Goal: Transaction & Acquisition: Purchase product/service

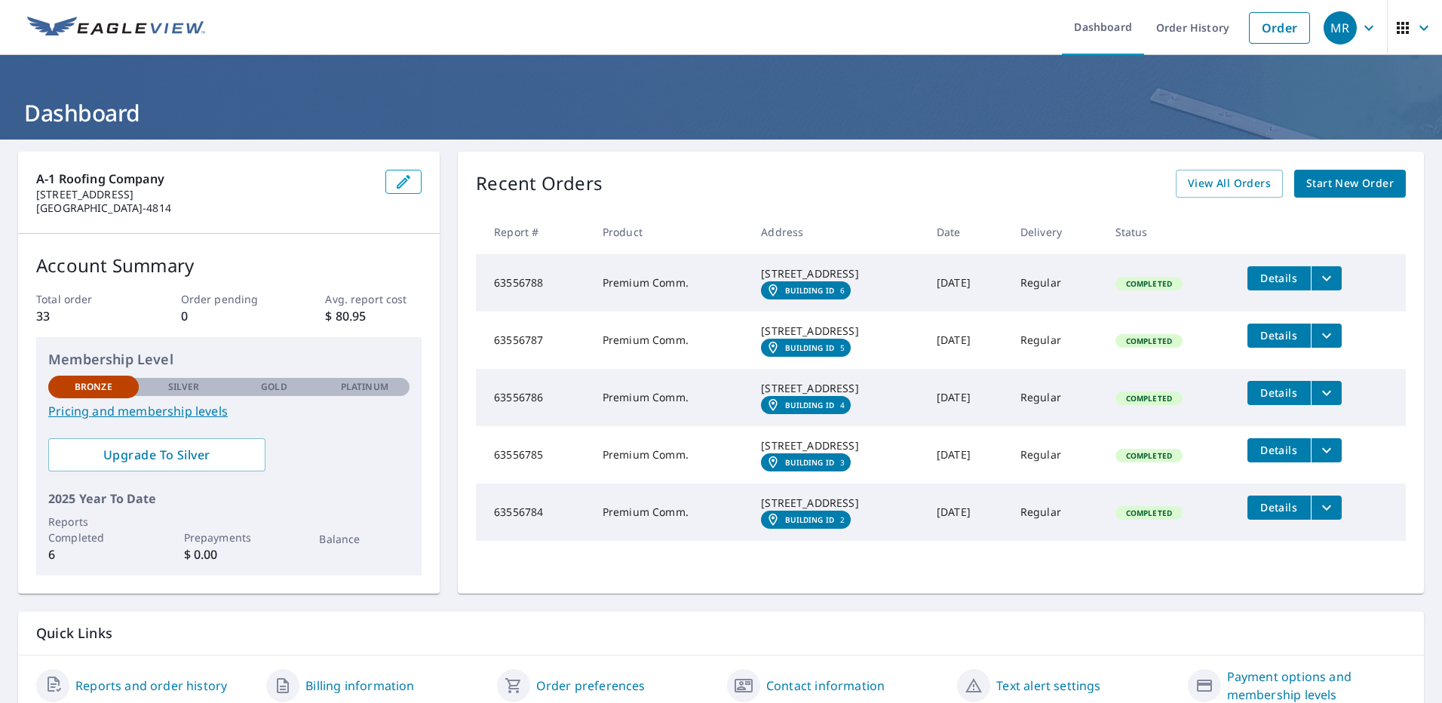
click at [1312, 179] on span "Start New Order" at bounding box center [1349, 183] width 87 height 19
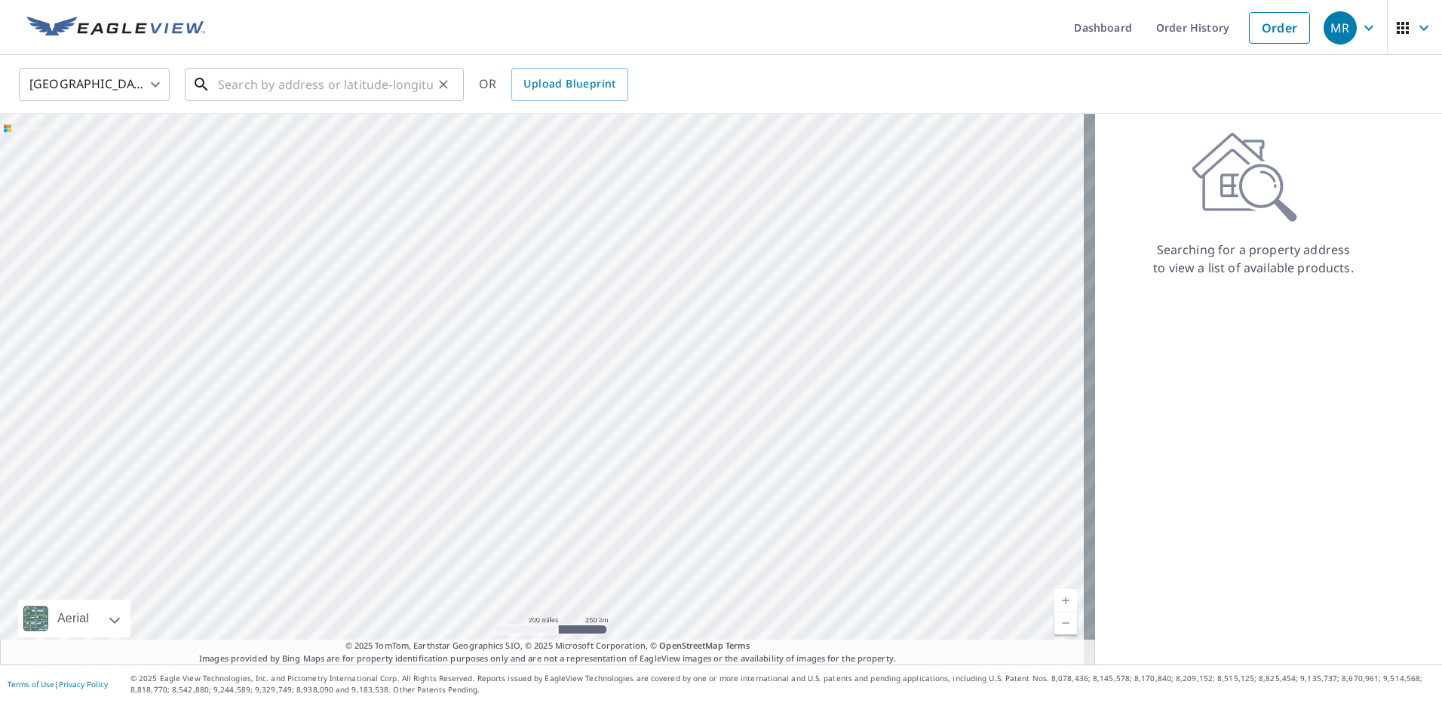
click at [299, 82] on input "text" at bounding box center [325, 84] width 215 height 42
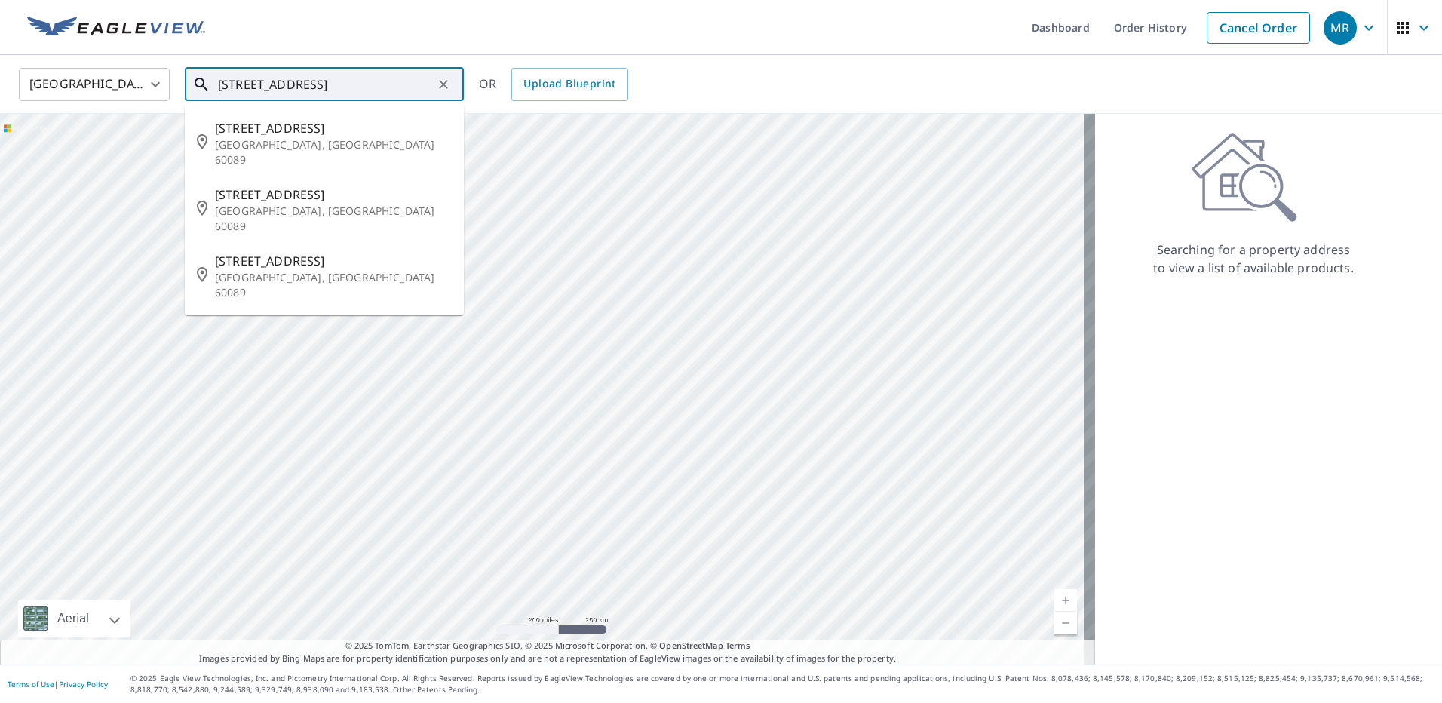
scroll to position [0, 20]
type input "[STREET_ADDRESS]"
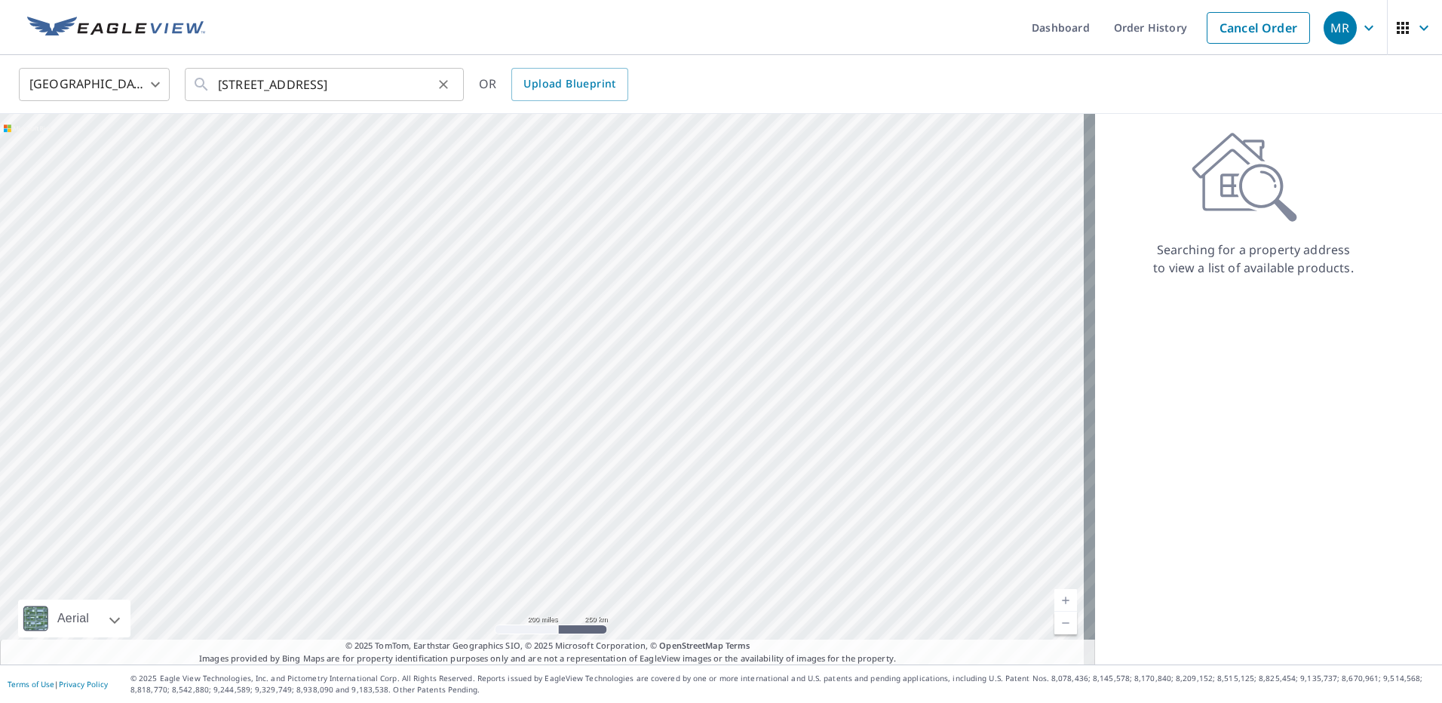
scroll to position [0, 0]
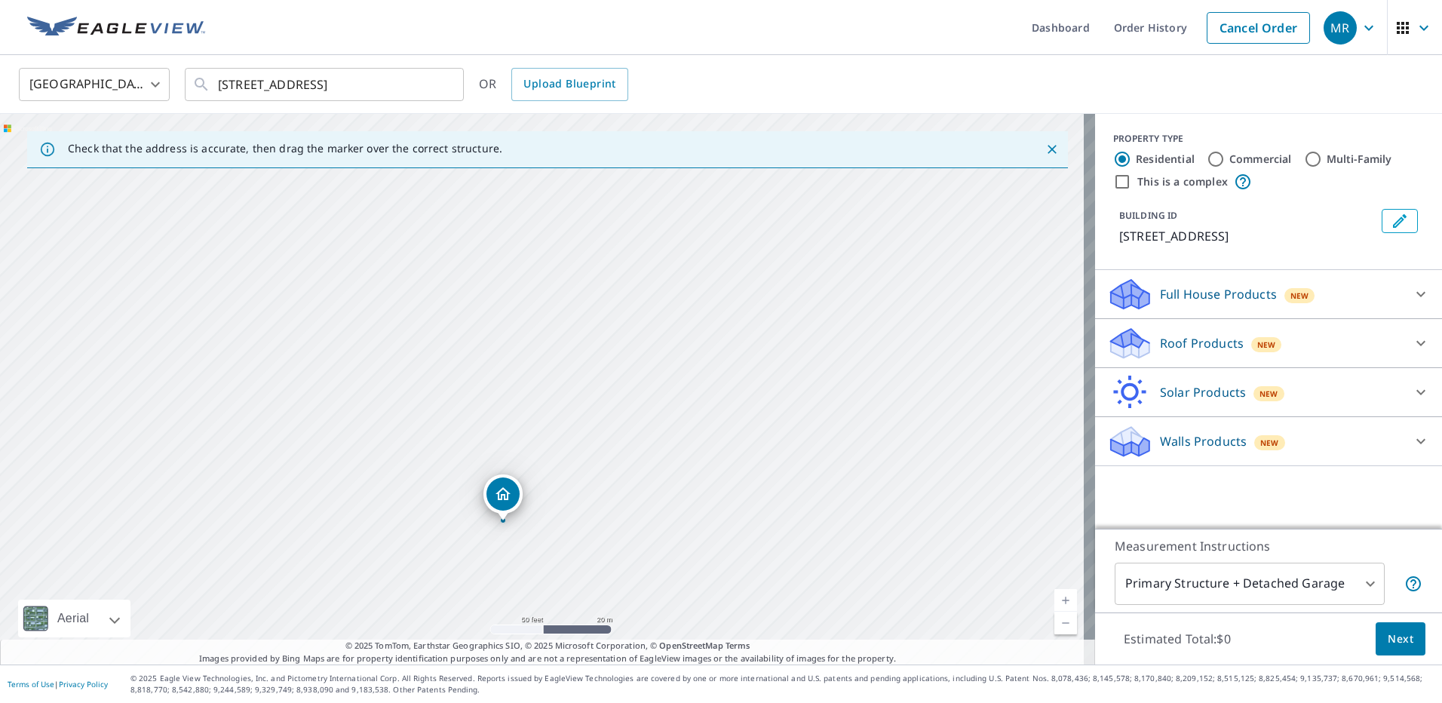
drag, startPoint x: 472, startPoint y: 305, endPoint x: 541, endPoint y: 458, distance: 168.4
click at [541, 458] on div "[STREET_ADDRESS]" at bounding box center [547, 389] width 1095 height 550
drag, startPoint x: 483, startPoint y: 299, endPoint x: 571, endPoint y: 498, distance: 217.4
click at [571, 498] on div "[STREET_ADDRESS]" at bounding box center [547, 389] width 1095 height 550
drag, startPoint x: 505, startPoint y: 372, endPoint x: 535, endPoint y: 497, distance: 128.7
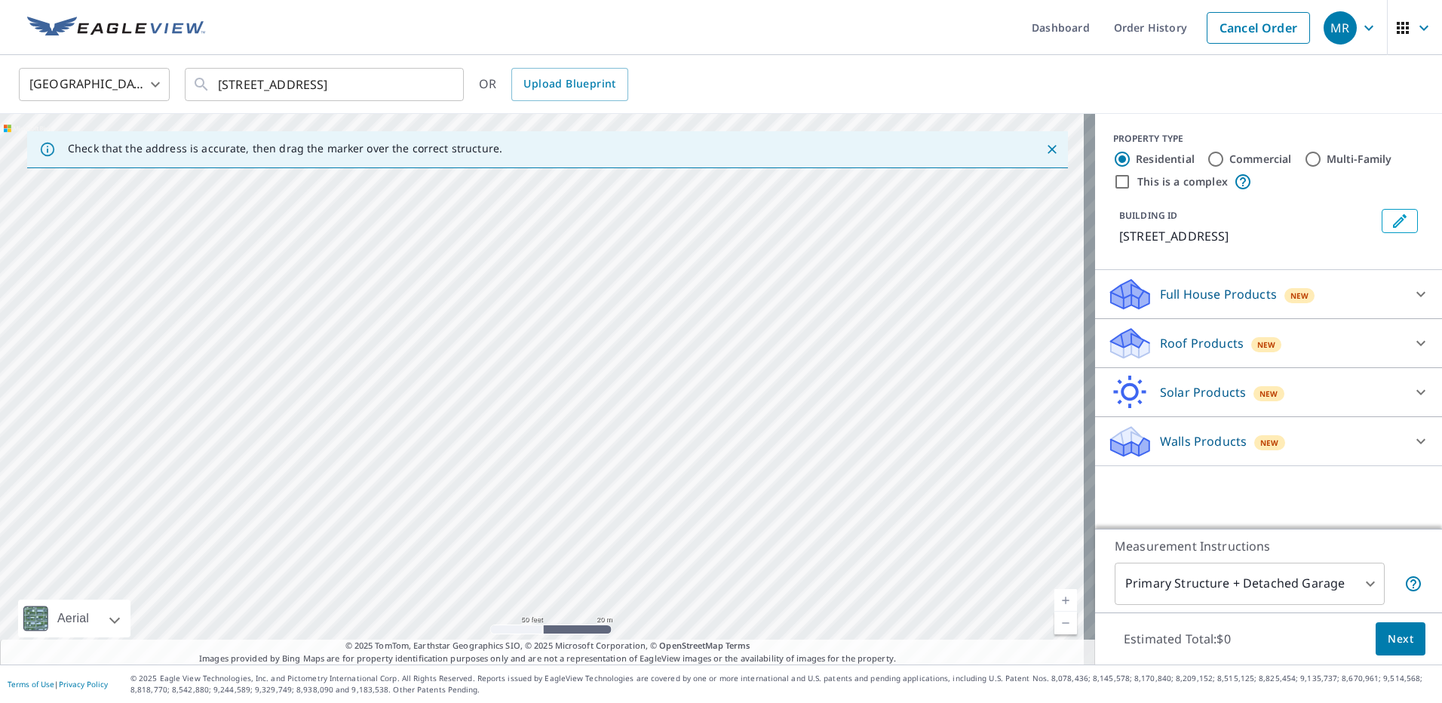
click at [535, 497] on div "[STREET_ADDRESS]" at bounding box center [547, 389] width 1095 height 550
drag, startPoint x: 521, startPoint y: 353, endPoint x: 541, endPoint y: 550, distance: 198.6
click at [541, 550] on div "[STREET_ADDRESS]" at bounding box center [547, 389] width 1095 height 550
drag, startPoint x: 507, startPoint y: 473, endPoint x: 516, endPoint y: 338, distance: 135.3
click at [516, 338] on div "[STREET_ADDRESS]" at bounding box center [547, 389] width 1095 height 550
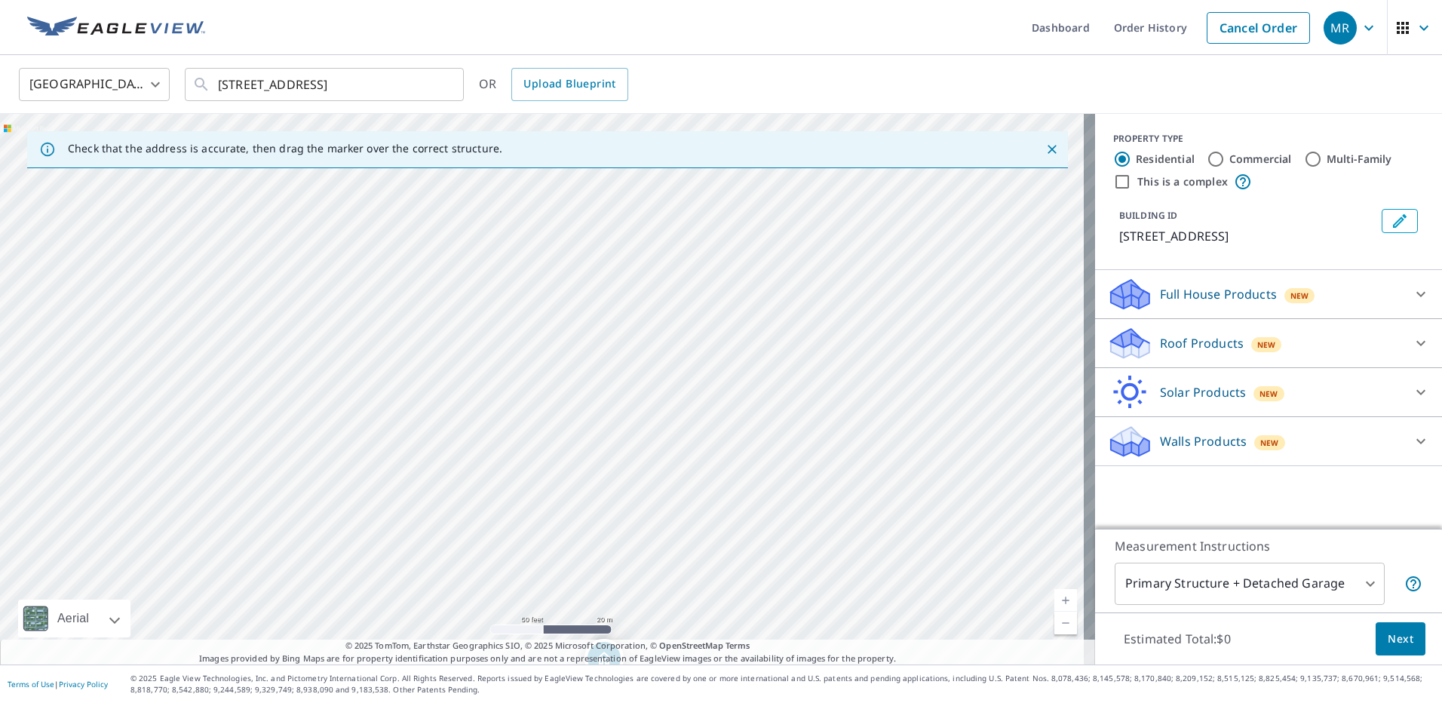
drag, startPoint x: 578, startPoint y: 468, endPoint x: 510, endPoint y: 215, distance: 262.1
click at [510, 215] on div "[STREET_ADDRESS]" at bounding box center [547, 389] width 1095 height 550
drag, startPoint x: 627, startPoint y: 409, endPoint x: 539, endPoint y: 202, distance: 225.0
click at [539, 202] on div "[STREET_ADDRESS]" at bounding box center [547, 389] width 1095 height 550
drag, startPoint x: 814, startPoint y: 318, endPoint x: 749, endPoint y: 377, distance: 88.1
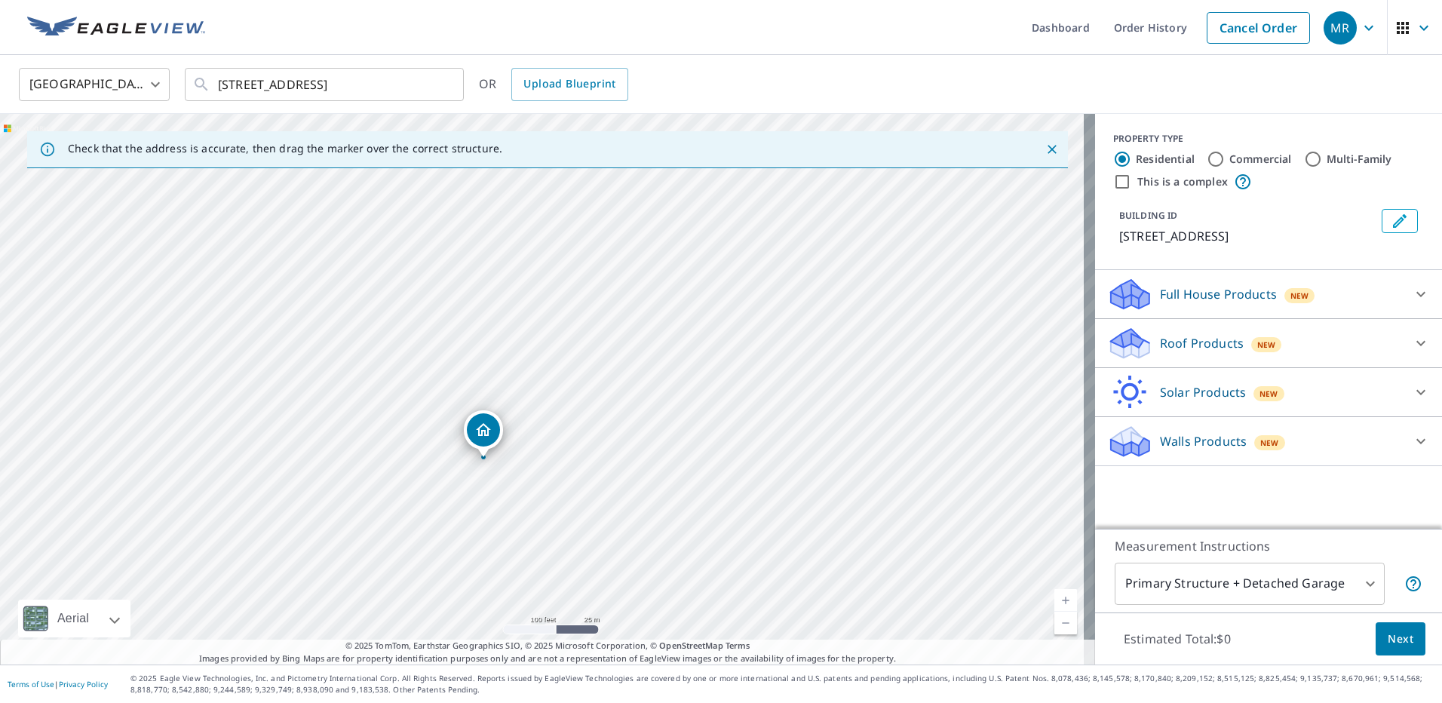
click at [749, 377] on div "[STREET_ADDRESS]" at bounding box center [547, 389] width 1095 height 550
drag, startPoint x: 710, startPoint y: 267, endPoint x: 725, endPoint y: 352, distance: 86.5
click at [725, 352] on div "[STREET_ADDRESS]" at bounding box center [547, 389] width 1095 height 550
click at [724, 332] on div "[STREET_ADDRESS]" at bounding box center [547, 389] width 1095 height 550
drag, startPoint x: 746, startPoint y: 319, endPoint x: 708, endPoint y: 512, distance: 196.8
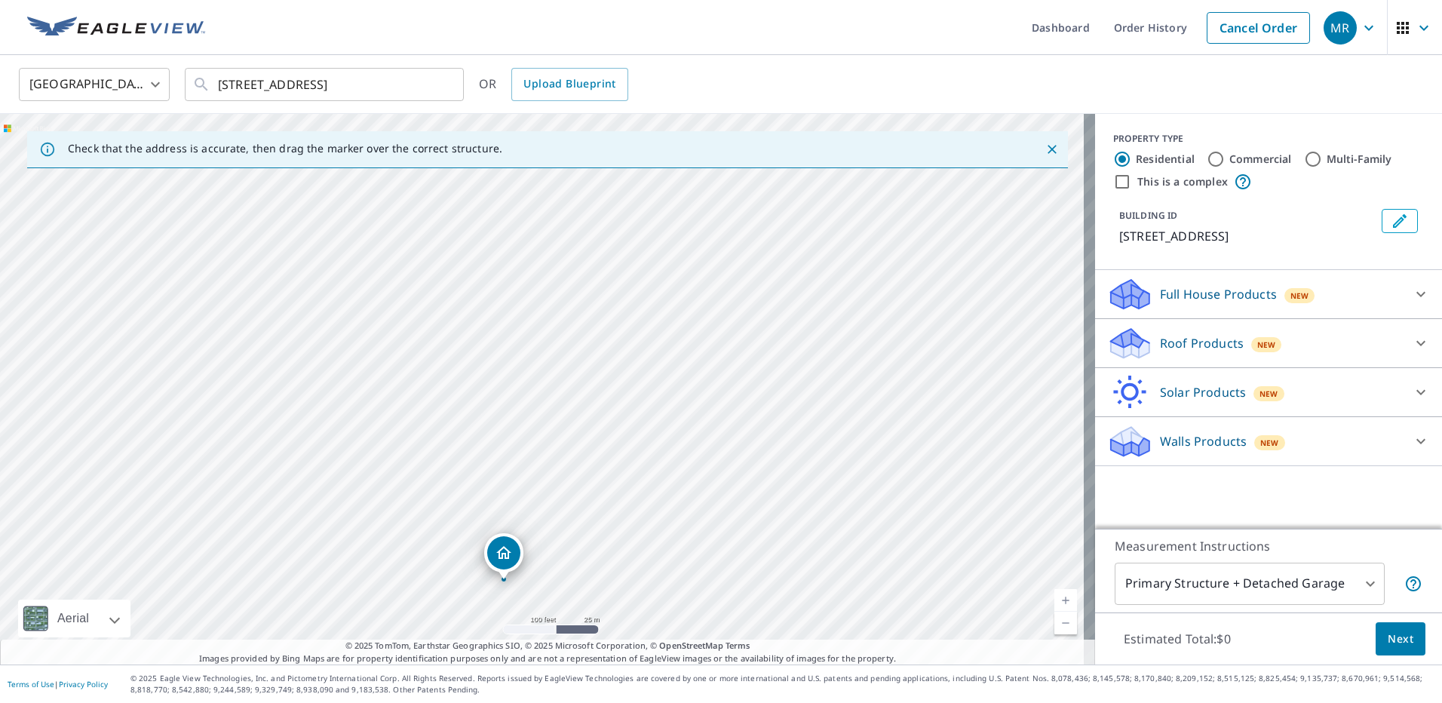
click at [708, 512] on div "[STREET_ADDRESS]" at bounding box center [547, 389] width 1095 height 550
drag, startPoint x: 502, startPoint y: 548, endPoint x: 716, endPoint y: 337, distance: 300.7
click at [1208, 158] on input "Commercial" at bounding box center [1215, 159] width 18 height 18
radio input "true"
type input "4"
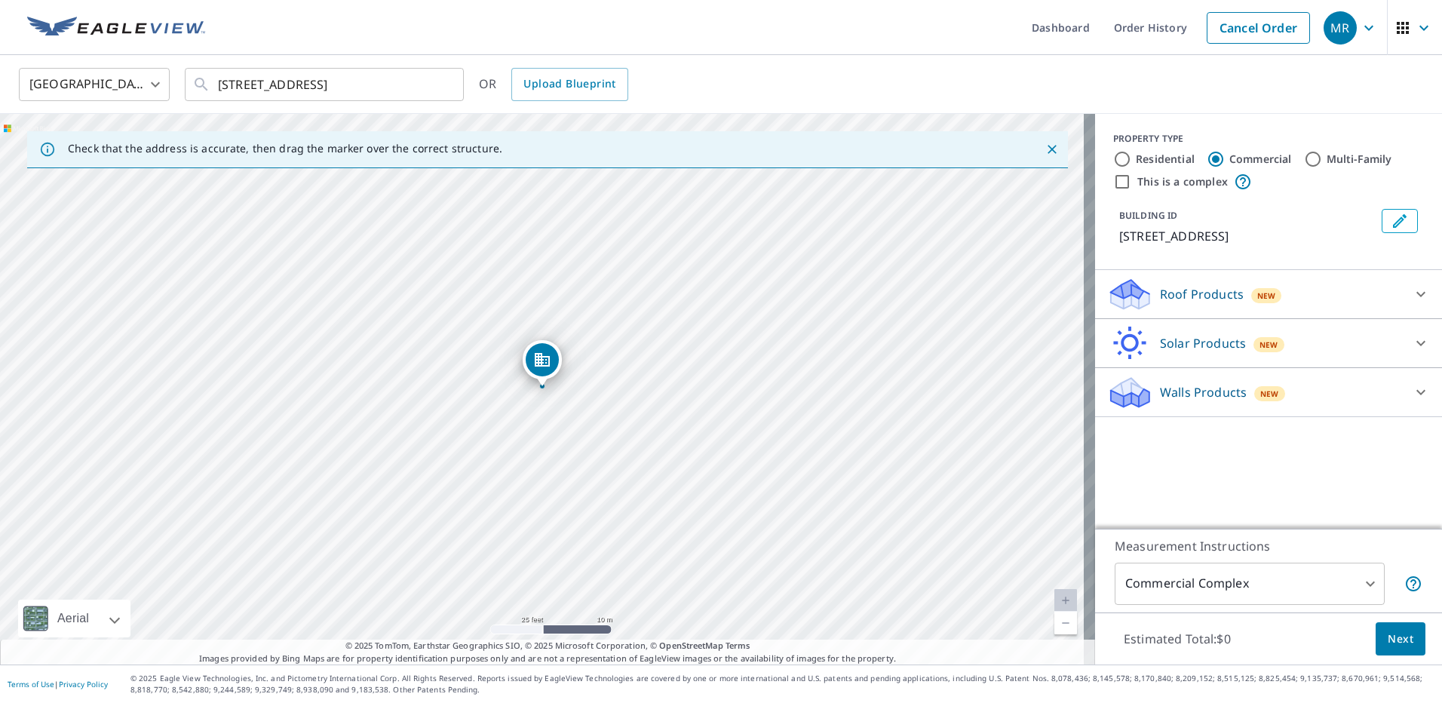
click at [1411, 303] on icon at bounding box center [1420, 294] width 18 height 18
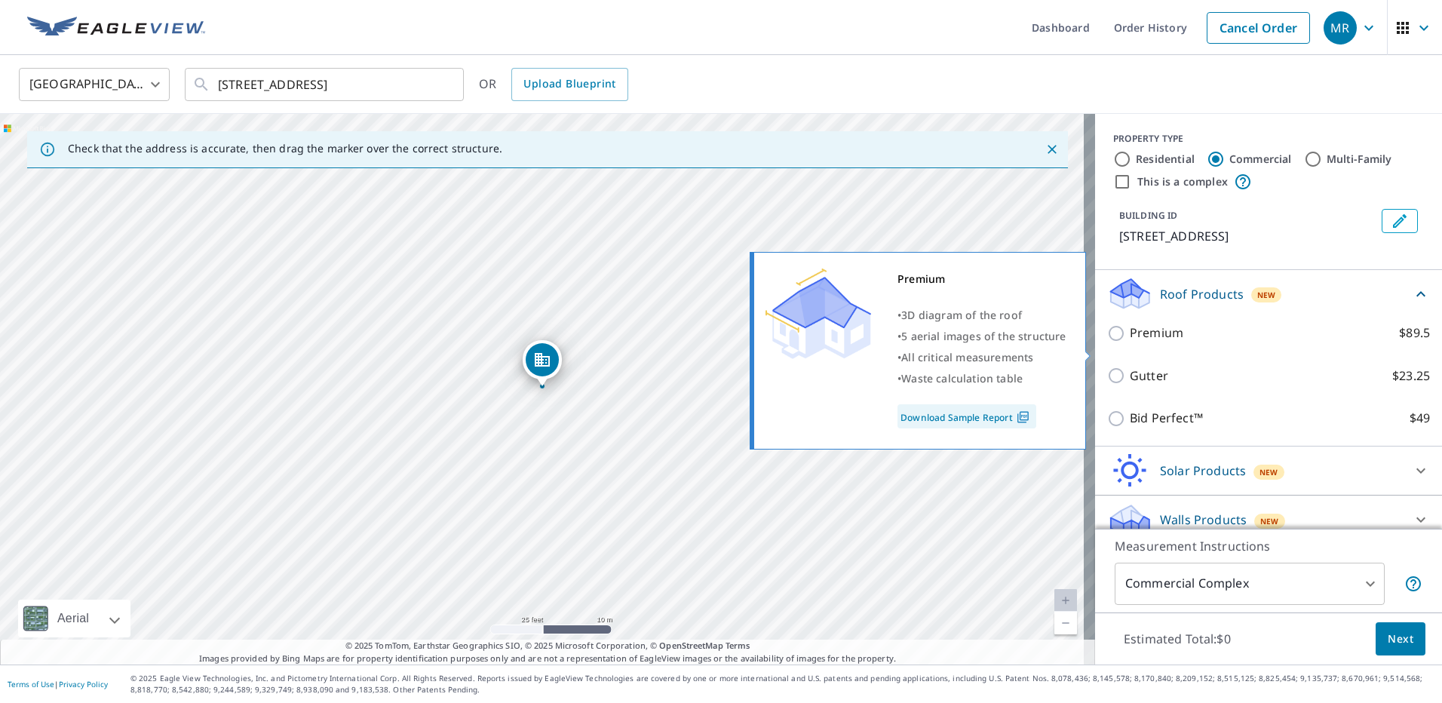
click at [991, 415] on link "Download Sample Report" at bounding box center [966, 416] width 139 height 24
click at [1107, 342] on input "Premium $89.5" at bounding box center [1118, 333] width 23 height 18
checkbox input "true"
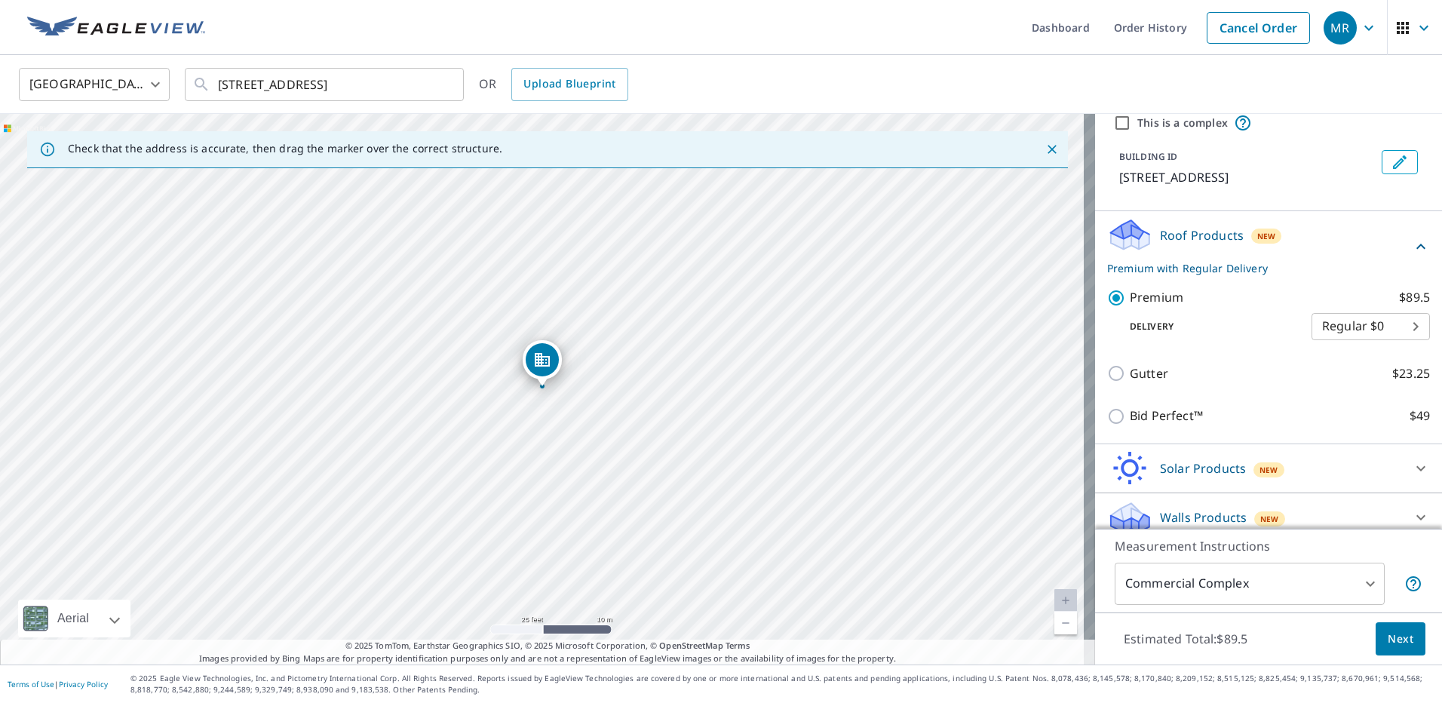
scroll to position [90, 0]
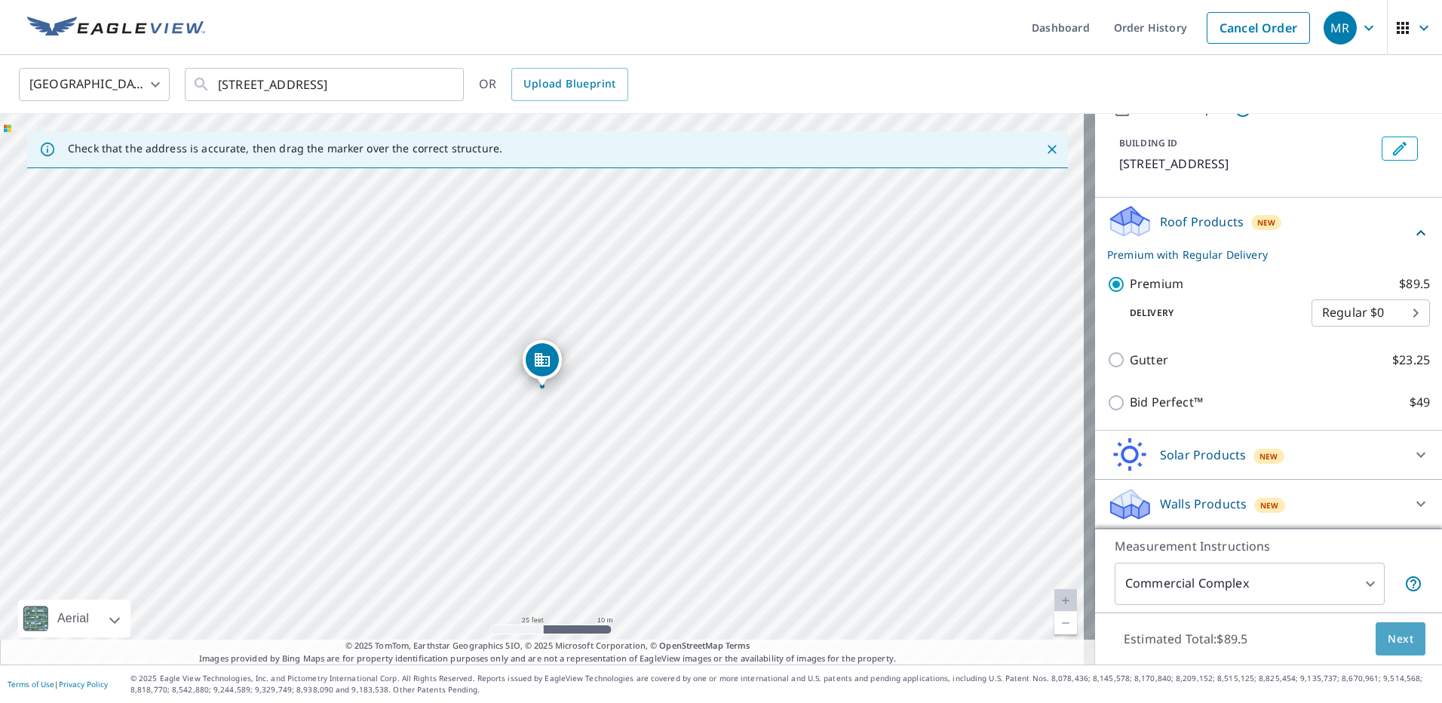
click at [1388, 640] on span "Next" at bounding box center [1400, 639] width 26 height 19
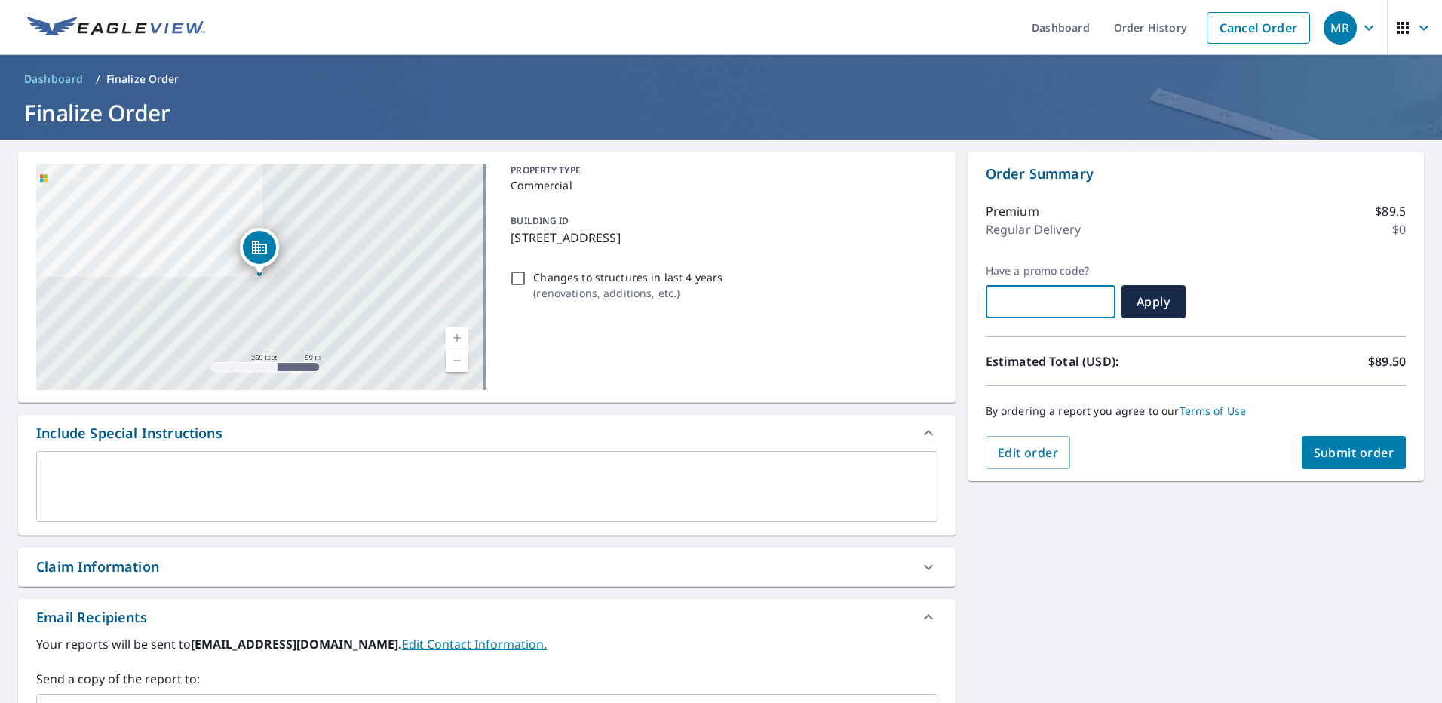
click at [1059, 301] on input "text" at bounding box center [1050, 301] width 130 height 42
paste input "LU10"
type input "LU10"
click at [1144, 305] on span "Apply" at bounding box center [1153, 301] width 40 height 17
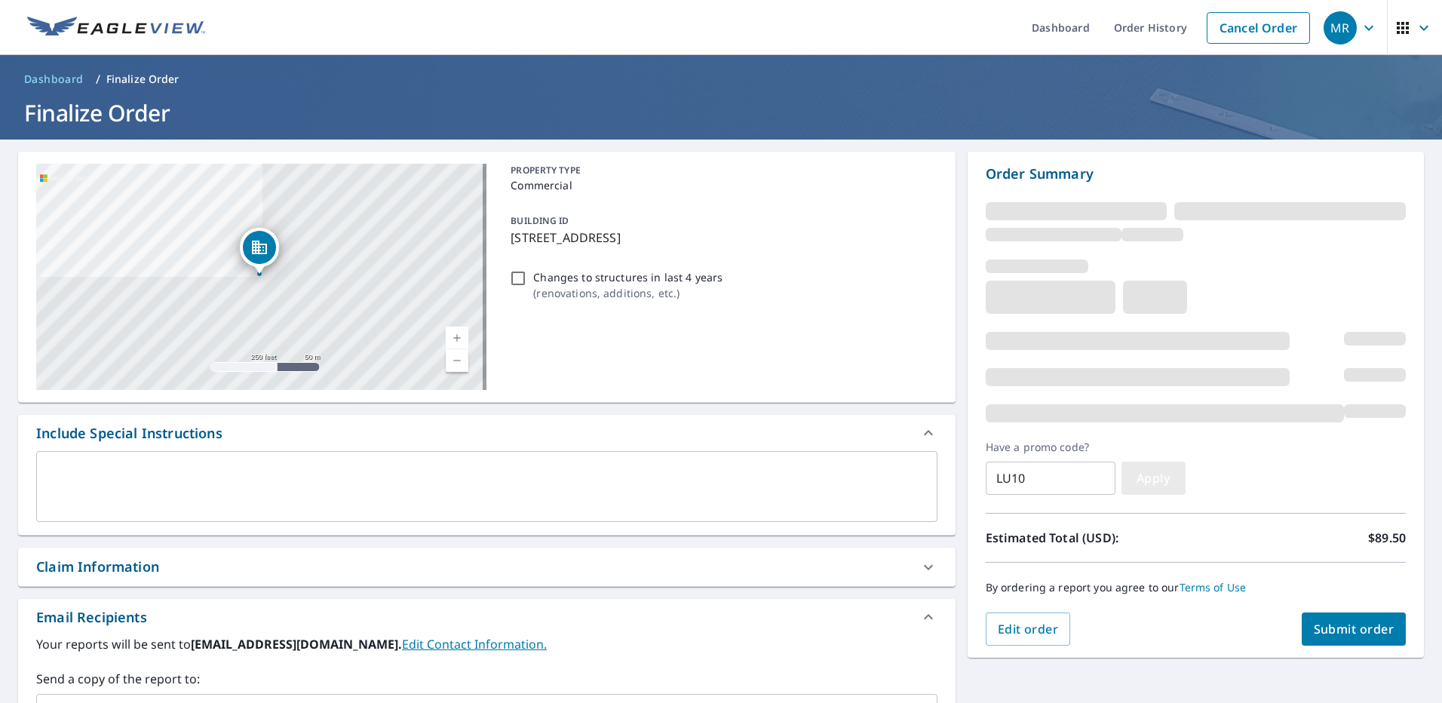
click at [1163, 486] on button "Apply" at bounding box center [1153, 477] width 64 height 33
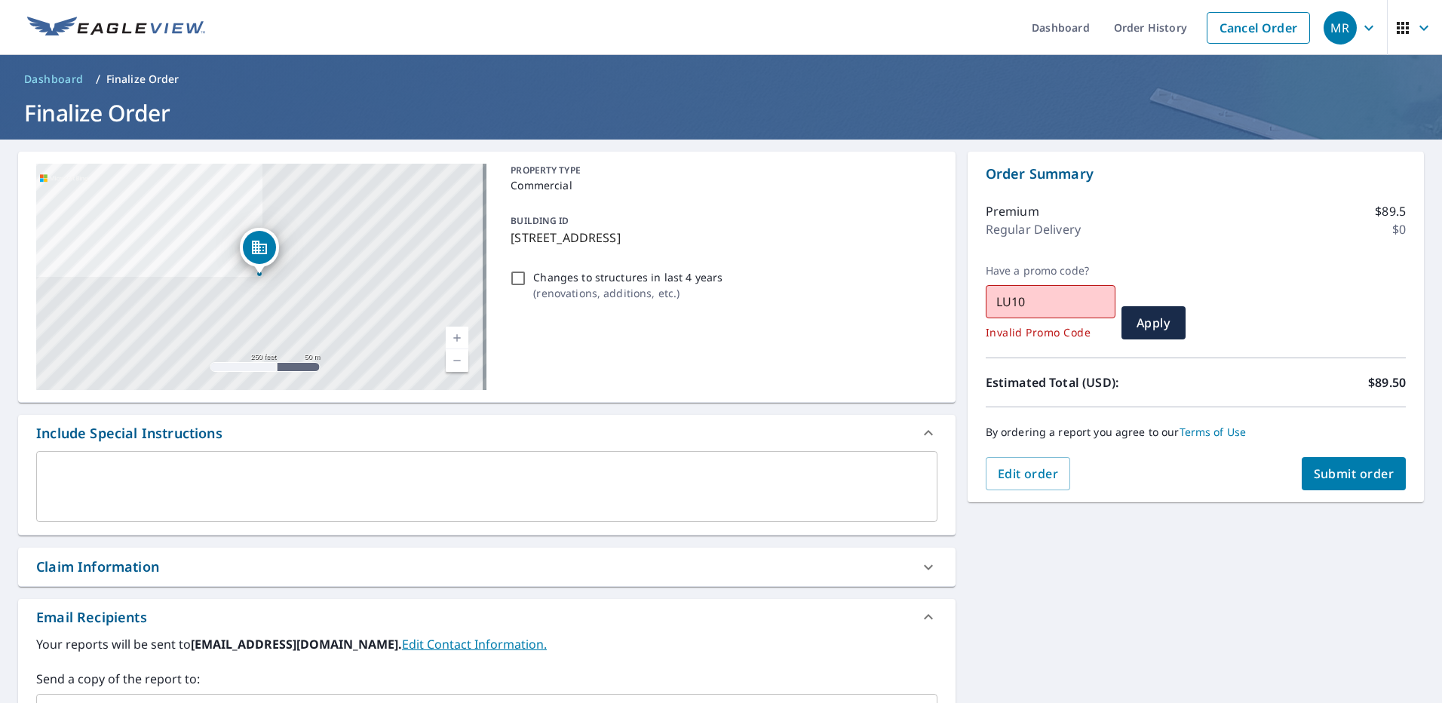
click at [1295, 584] on div "[STREET_ADDRESS] Aerial Road A standard road map Aerial A detailed look from ab…" at bounding box center [721, 524] width 1442 height 771
click at [1342, 472] on span "Submit order" at bounding box center [1353, 473] width 81 height 17
